Goal: Information Seeking & Learning: Learn about a topic

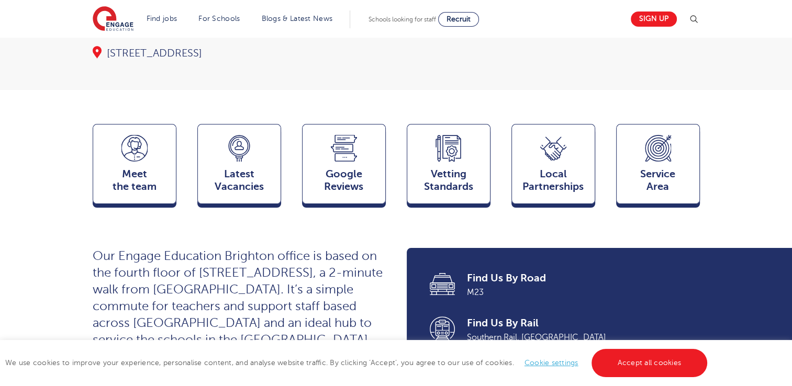
scroll to position [314, 0]
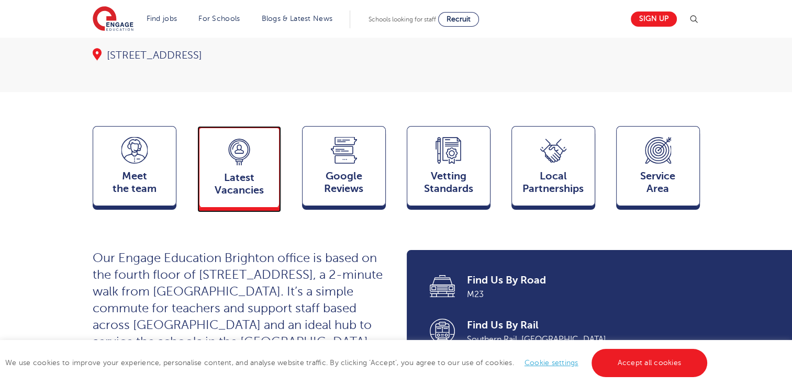
click at [250, 172] on span "Latest Vacancies" at bounding box center [239, 184] width 69 height 25
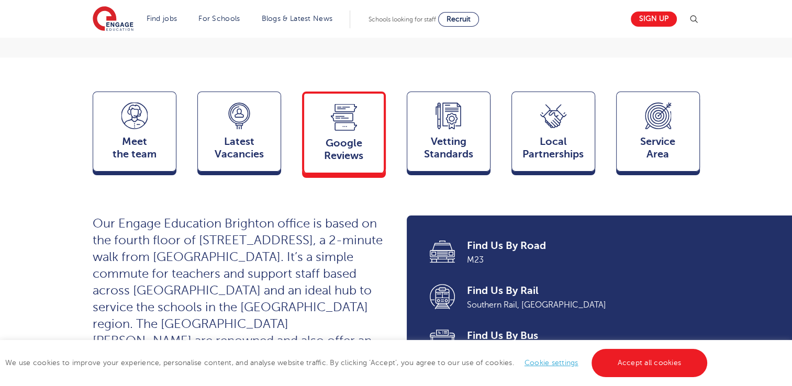
scroll to position [262, 0]
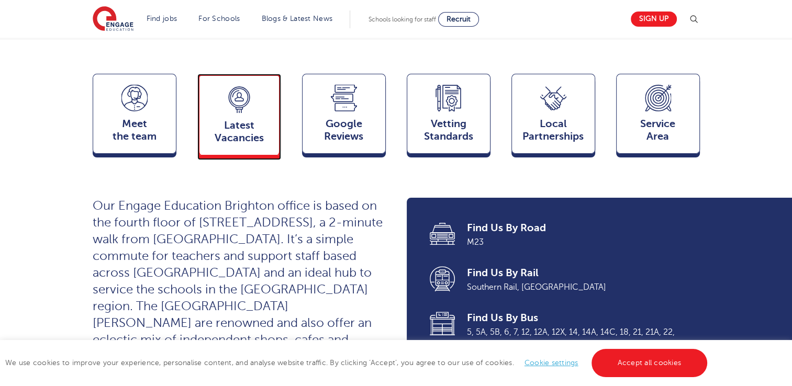
click at [249, 119] on span "Latest Vacancies" at bounding box center [239, 131] width 69 height 25
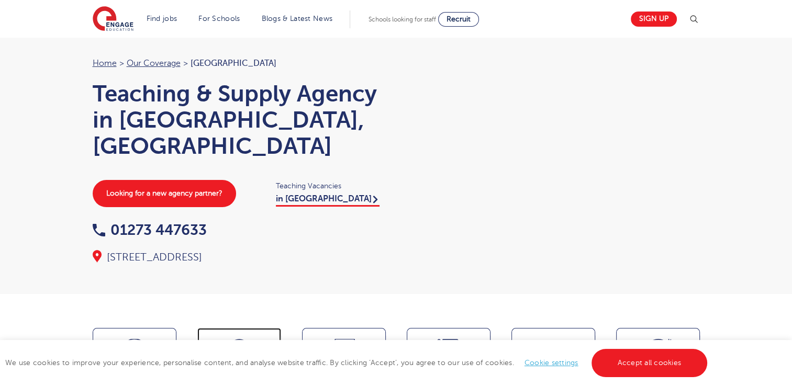
scroll to position [0, 0]
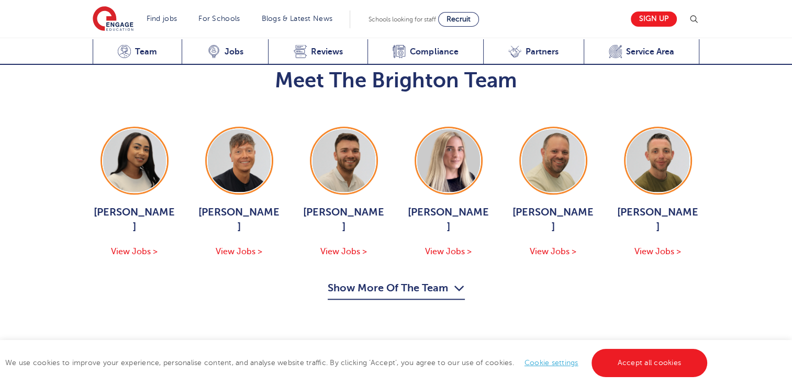
scroll to position [976, 0]
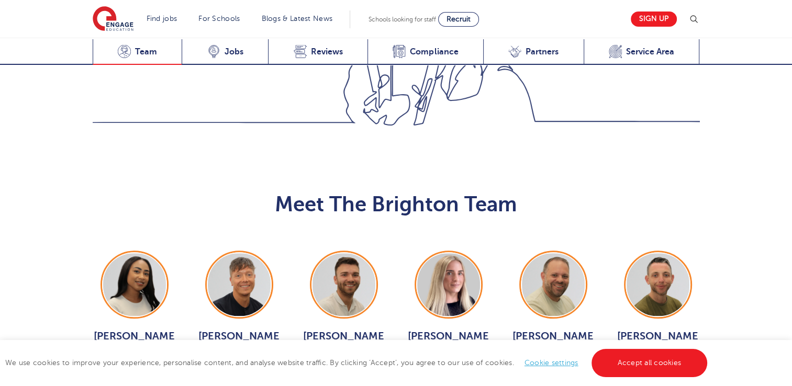
click at [140, 52] on span "Team" at bounding box center [146, 52] width 22 height 10
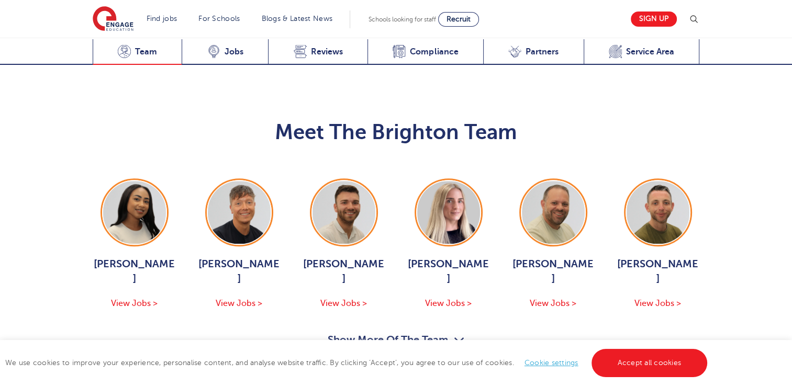
scroll to position [1057, 0]
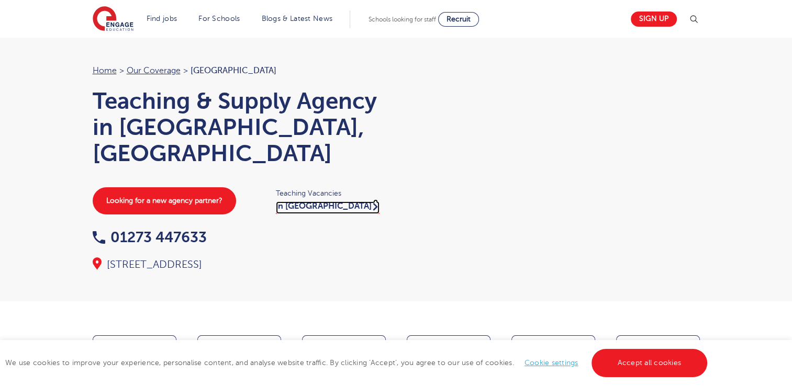
click at [320, 202] on link "in [GEOGRAPHIC_DATA]" at bounding box center [328, 208] width 104 height 13
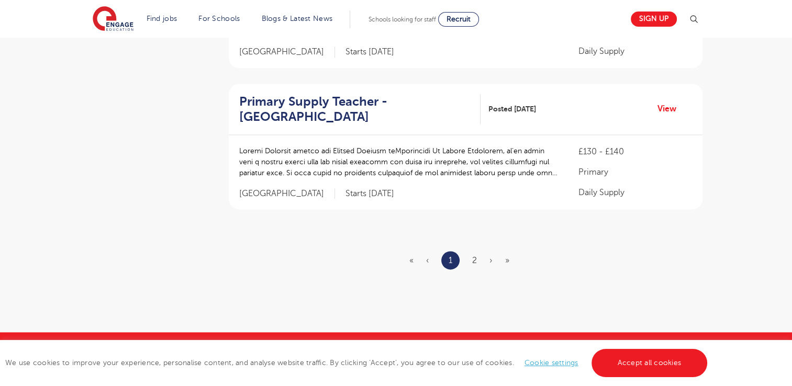
scroll to position [1309, 0]
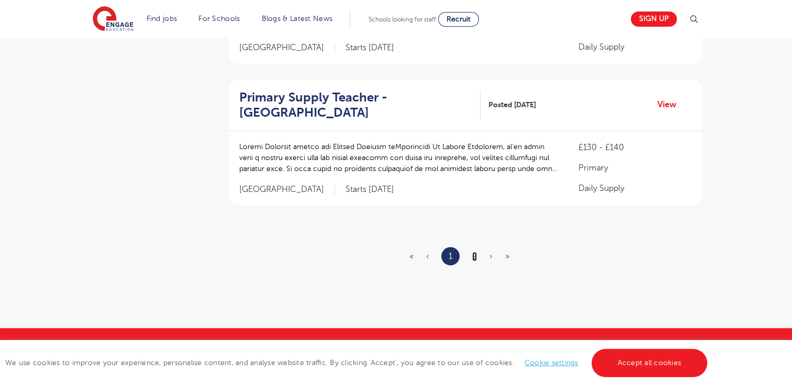
click at [476, 255] on link "2" at bounding box center [474, 256] width 5 height 9
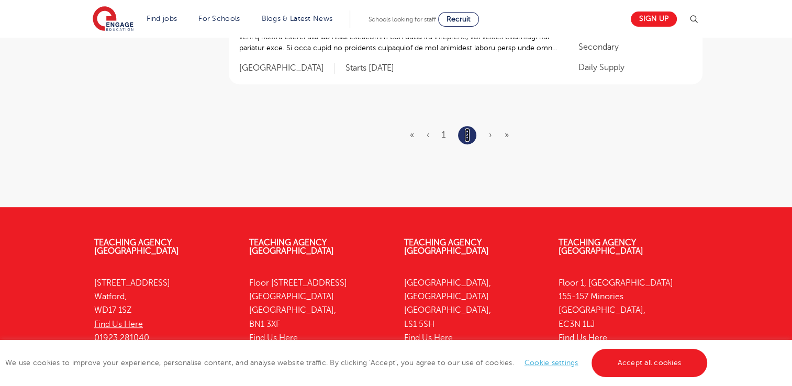
scroll to position [471, 0]
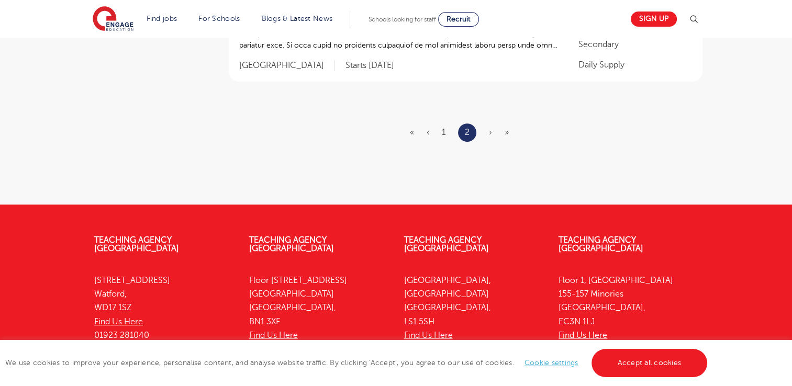
click at [492, 133] on ul "« ‹ 1 2 › »" at bounding box center [465, 133] width 111 height 18
click at [488, 131] on ul "« ‹ 1 2 › »" at bounding box center [465, 133] width 111 height 18
click at [486, 131] on ul "« ‹ 1 2 › »" at bounding box center [465, 133] width 111 height 18
click at [487, 131] on ul "« ‹ 1 2 › »" at bounding box center [465, 133] width 111 height 18
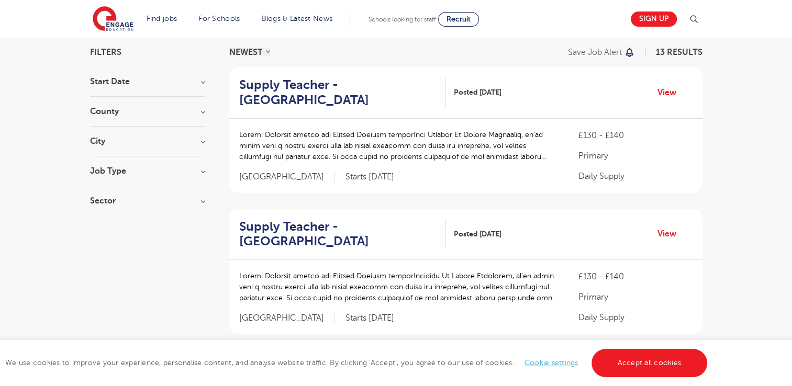
scroll to position [0, 0]
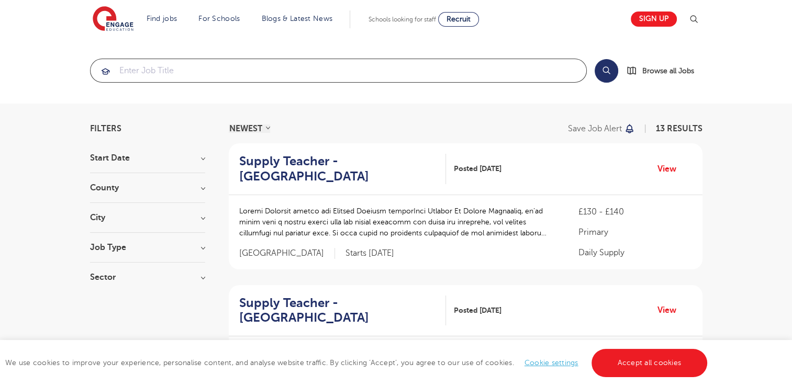
click at [161, 71] on input "search" at bounding box center [339, 70] width 496 height 23
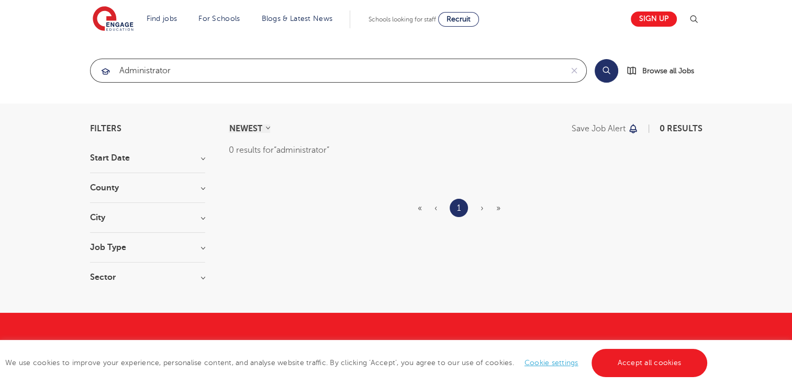
type input "administrator"
click button "Submit" at bounding box center [0, 0] width 0 height 0
